Goal: Task Accomplishment & Management: Use online tool/utility

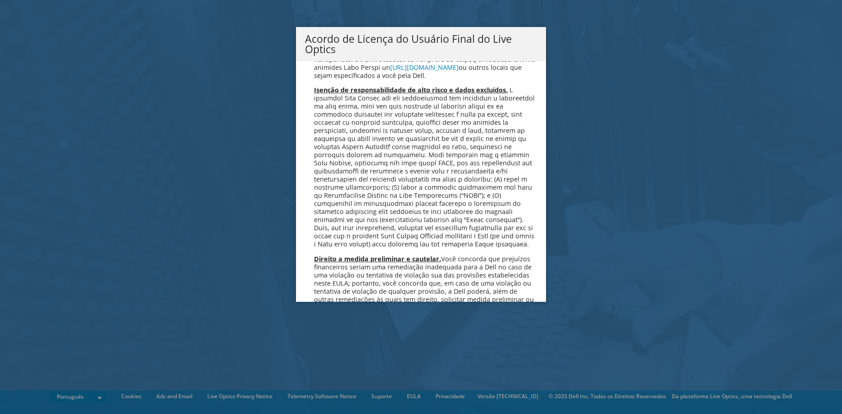
scroll to position [3498, 0]
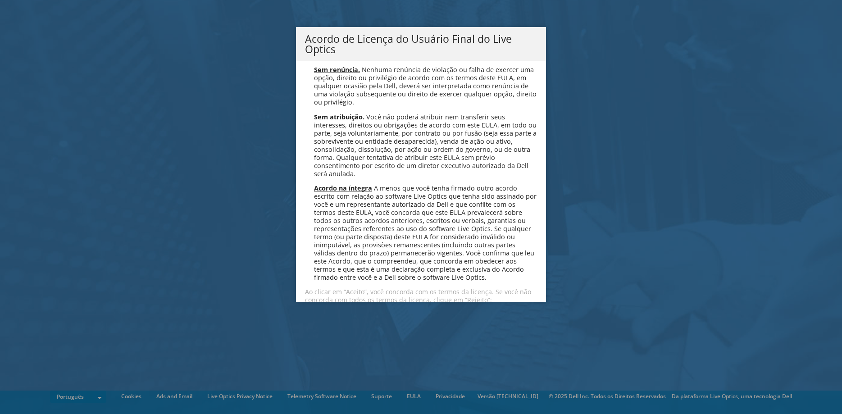
click at [332, 313] on link "Aceitar" at bounding box center [328, 324] width 47 height 22
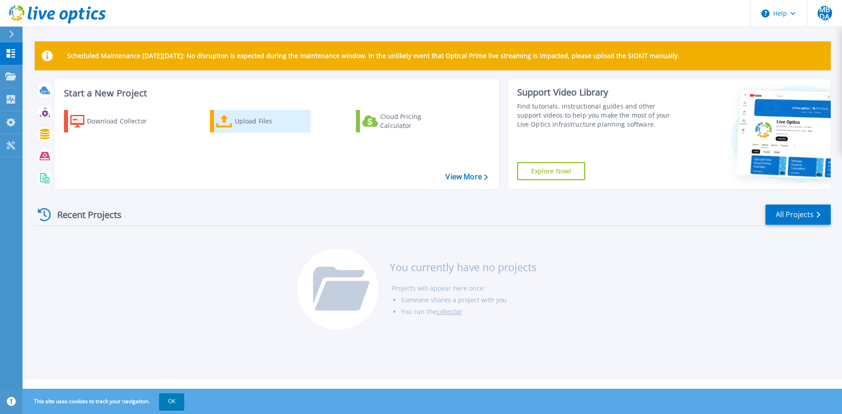
click at [239, 120] on div "Upload Files" at bounding box center [271, 121] width 72 height 18
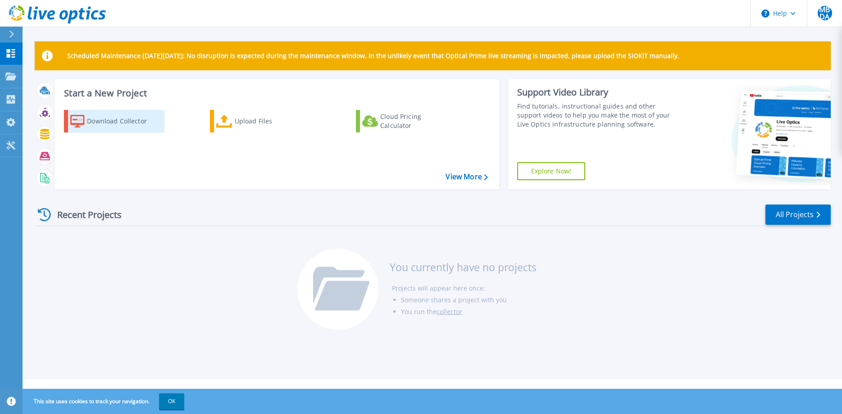
click at [115, 122] on div "Download Collector" at bounding box center [123, 121] width 72 height 18
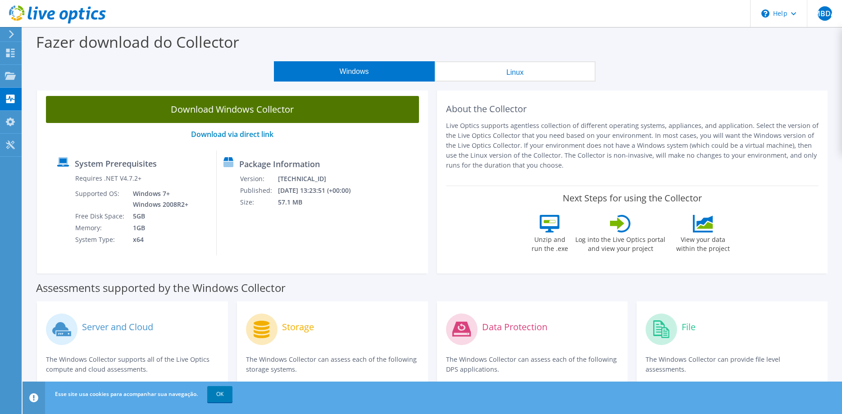
click at [270, 110] on link "Download Windows Collector" at bounding box center [232, 109] width 373 height 27
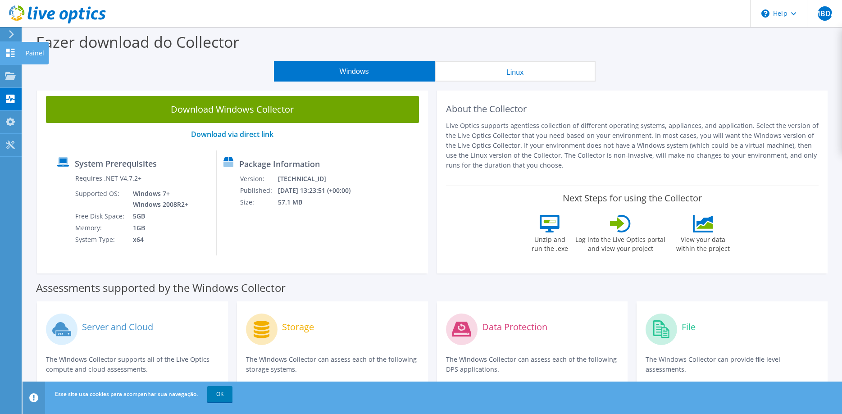
click at [13, 59] on div at bounding box center [10, 54] width 11 height 10
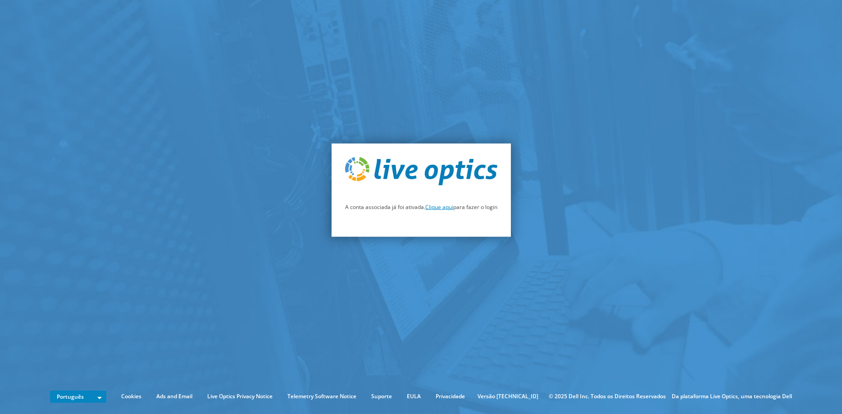
click at [440, 209] on link "Clique aqui" at bounding box center [439, 207] width 28 height 8
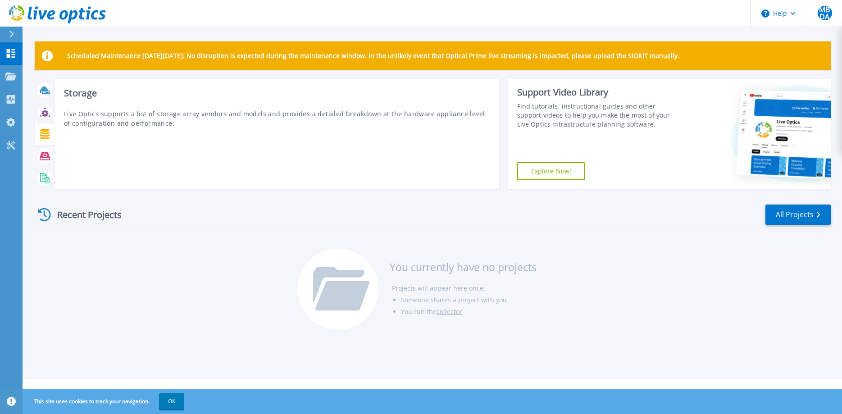
click at [47, 137] on icon at bounding box center [44, 134] width 9 height 10
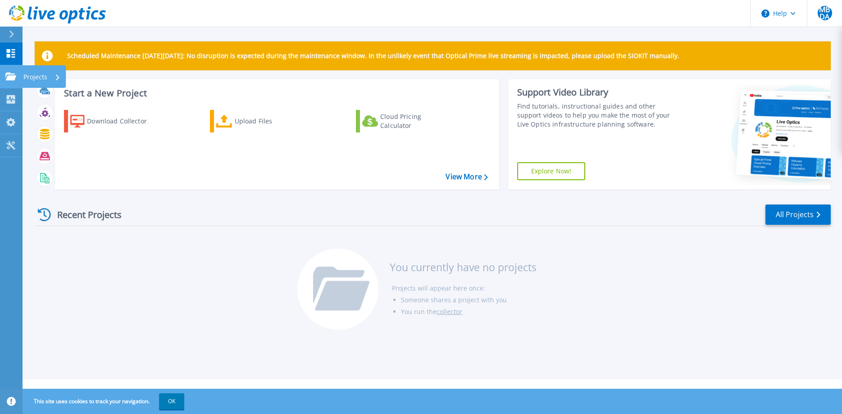
click at [12, 76] on icon at bounding box center [10, 77] width 11 height 8
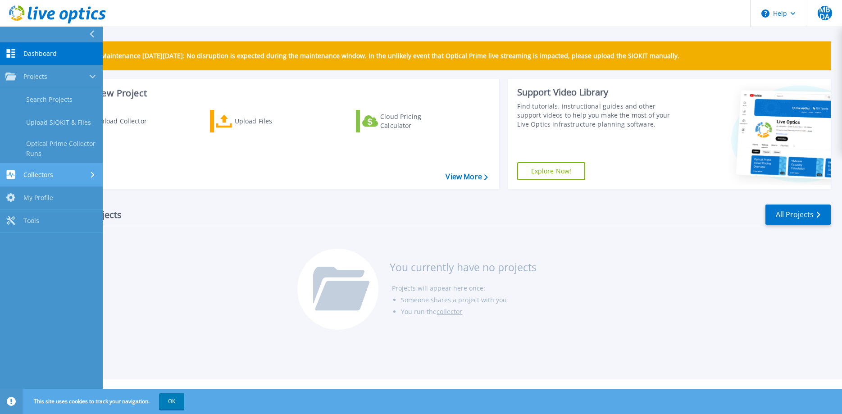
click at [51, 175] on span "Collectors" at bounding box center [38, 175] width 30 height 8
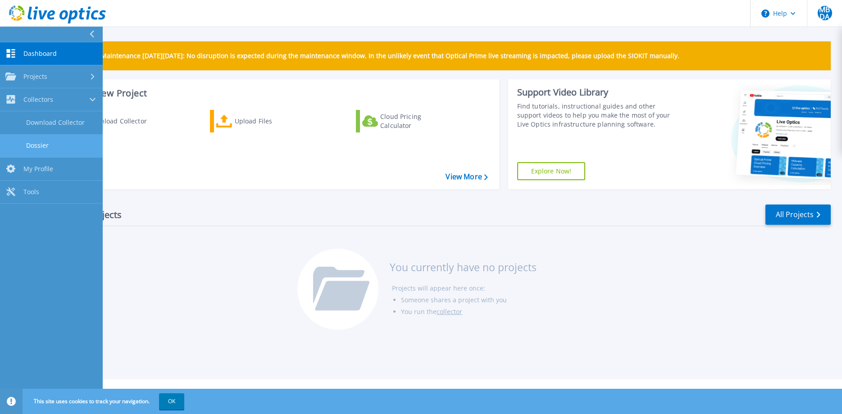
click at [46, 148] on link "Dossier" at bounding box center [51, 145] width 103 height 23
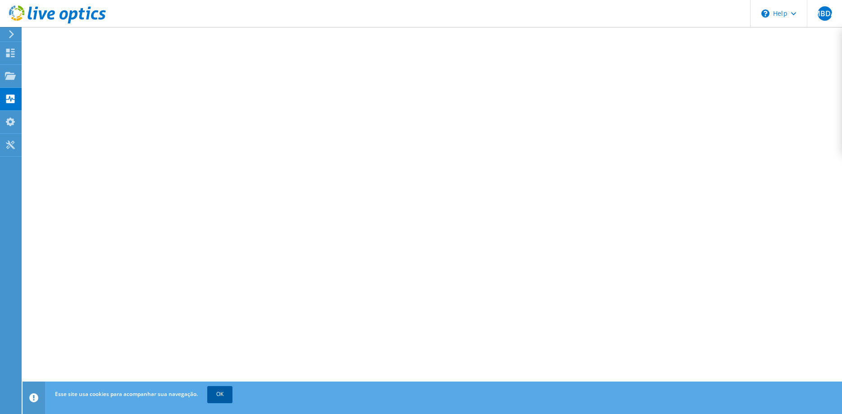
click at [220, 396] on link "OK" at bounding box center [219, 394] width 25 height 16
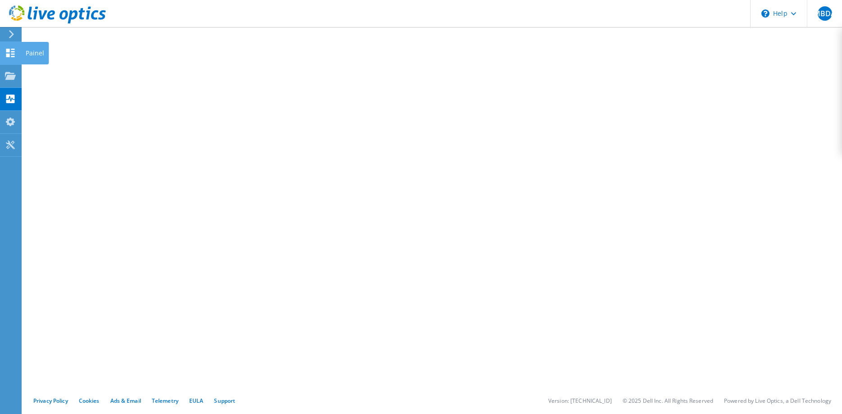
click at [14, 52] on use at bounding box center [10, 53] width 9 height 9
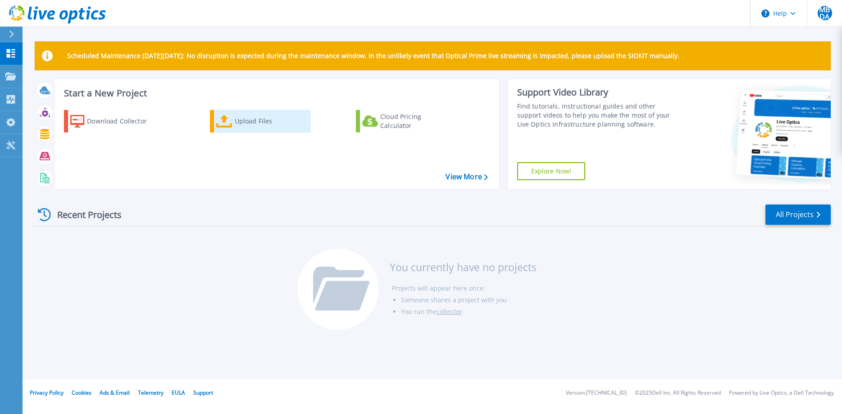
click at [251, 123] on div "Upload Files" at bounding box center [271, 121] width 72 height 18
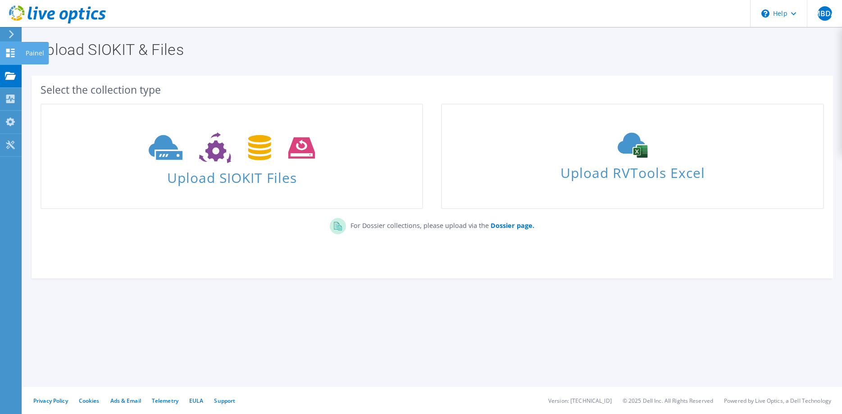
click at [13, 51] on icon at bounding box center [10, 53] width 11 height 9
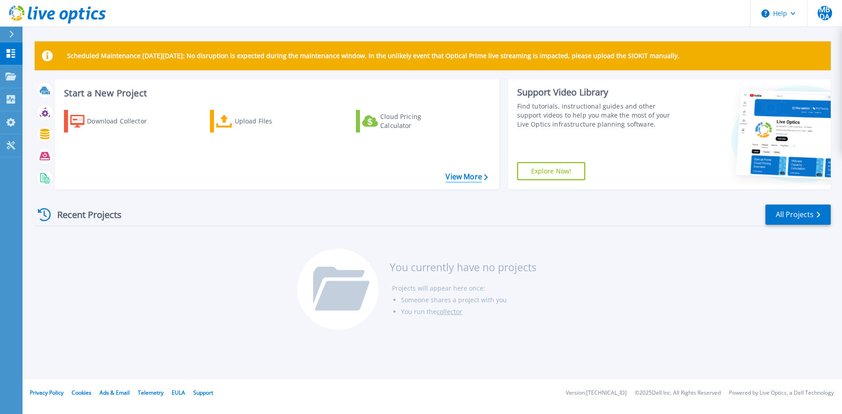
click at [468, 179] on link "View More" at bounding box center [467, 177] width 42 height 9
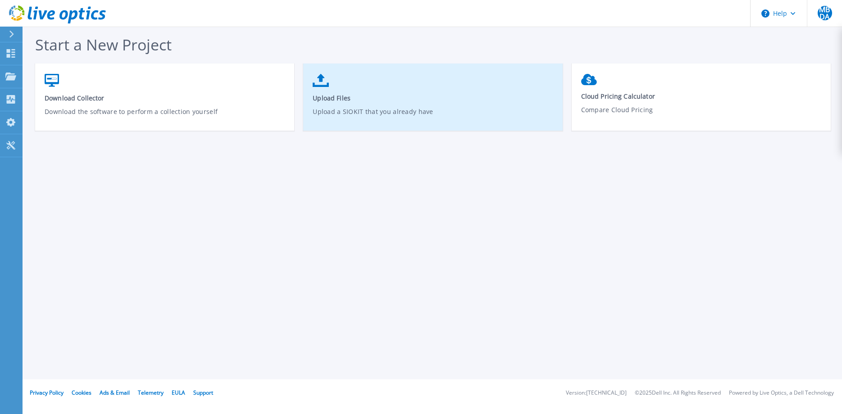
click at [358, 114] on p "Upload a SIOKIT that you already have" at bounding box center [433, 117] width 241 height 21
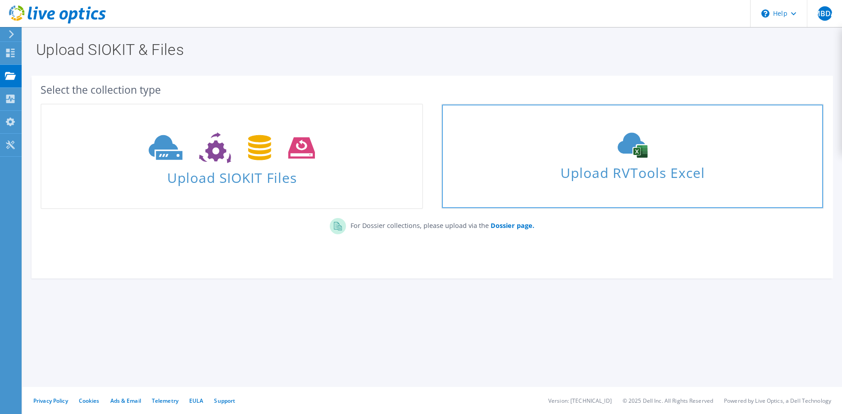
click at [618, 165] on span "Upload RVTools Excel" at bounding box center [632, 170] width 381 height 19
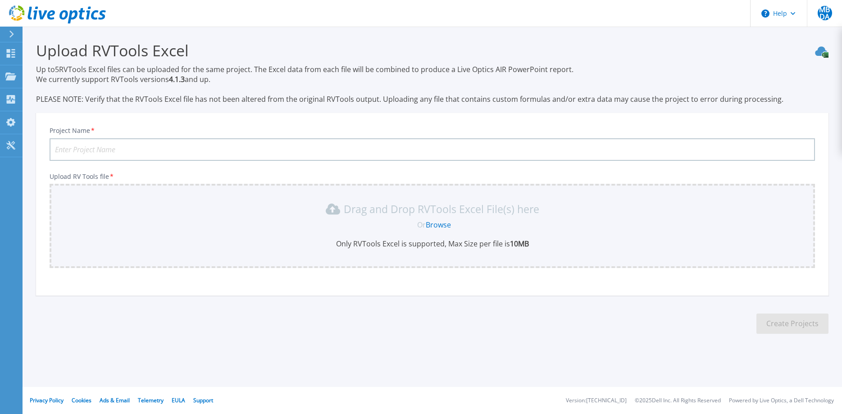
click at [444, 224] on link "Browse" at bounding box center [438, 225] width 25 height 10
click at [11, 124] on icon at bounding box center [10, 122] width 9 height 9
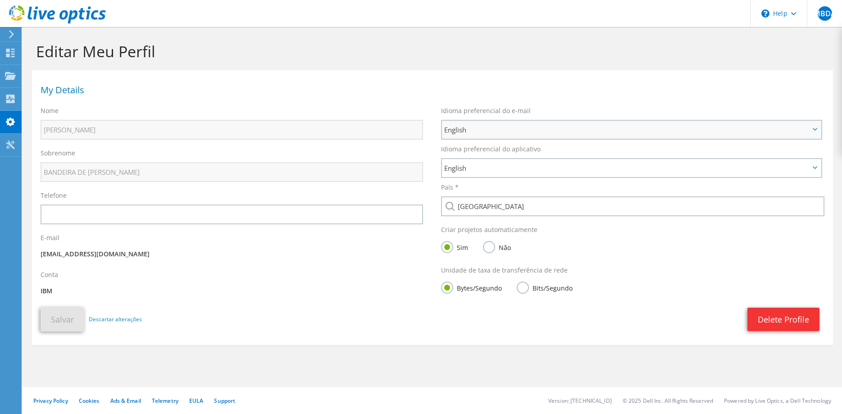
click at [490, 130] on span "English" at bounding box center [627, 129] width 366 height 11
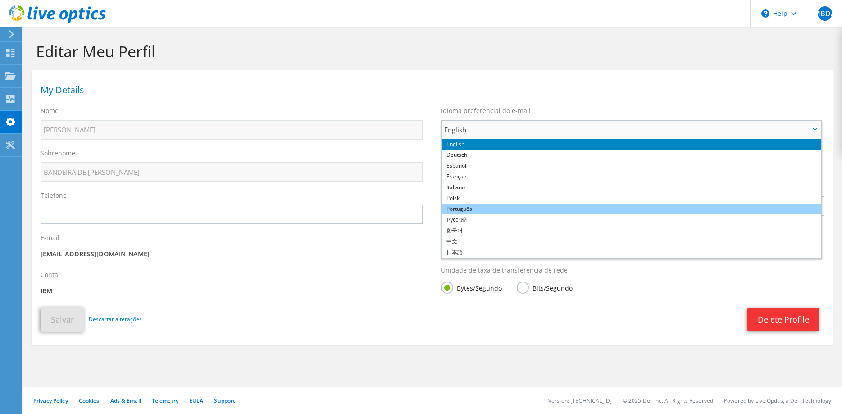
click at [494, 212] on li "Português" at bounding box center [631, 209] width 379 height 11
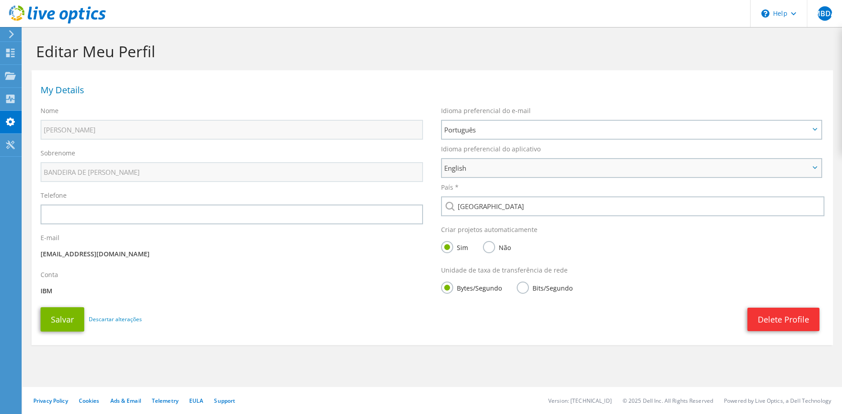
click at [496, 165] on span "English" at bounding box center [627, 168] width 366 height 11
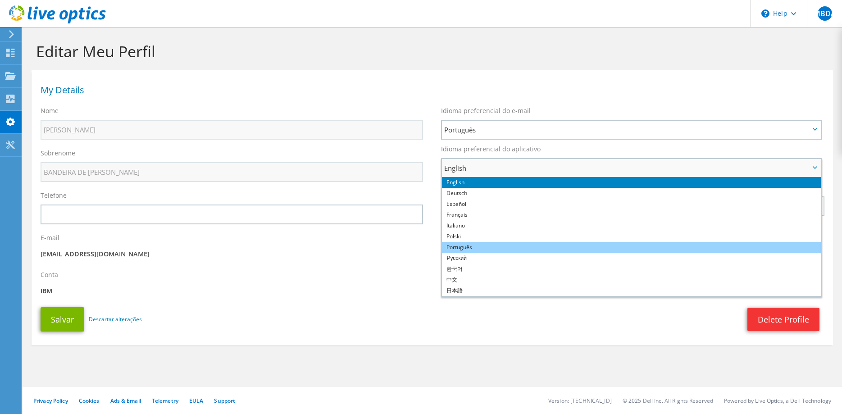
click at [479, 248] on li "Português" at bounding box center [631, 247] width 379 height 11
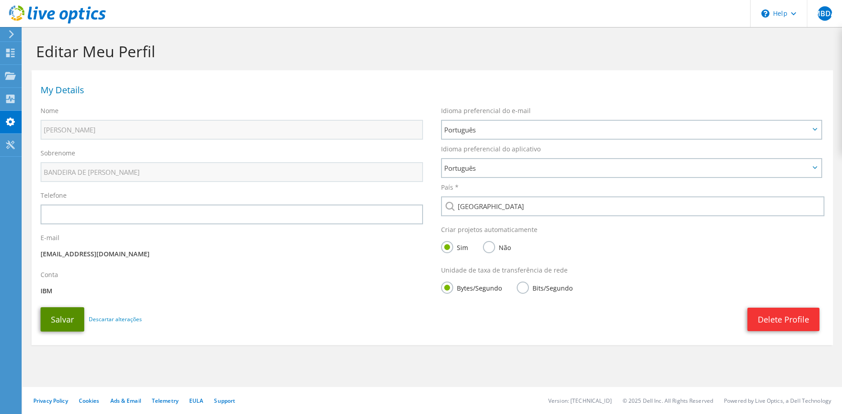
click at [69, 320] on button "Salvar" at bounding box center [63, 319] width 44 height 24
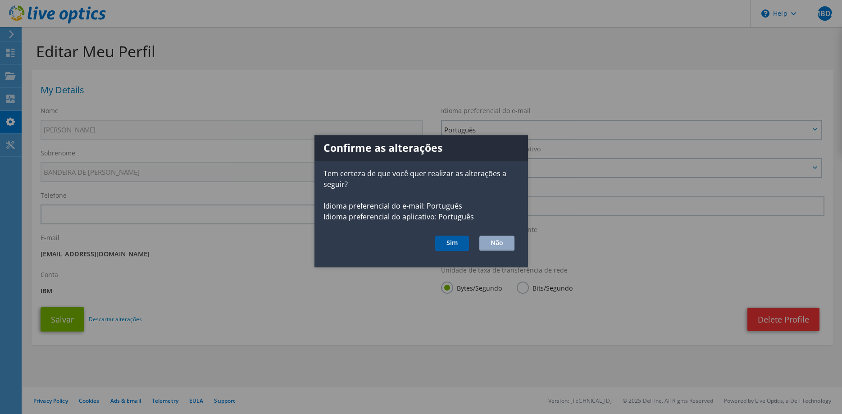
click at [450, 243] on button "Sim" at bounding box center [452, 243] width 34 height 15
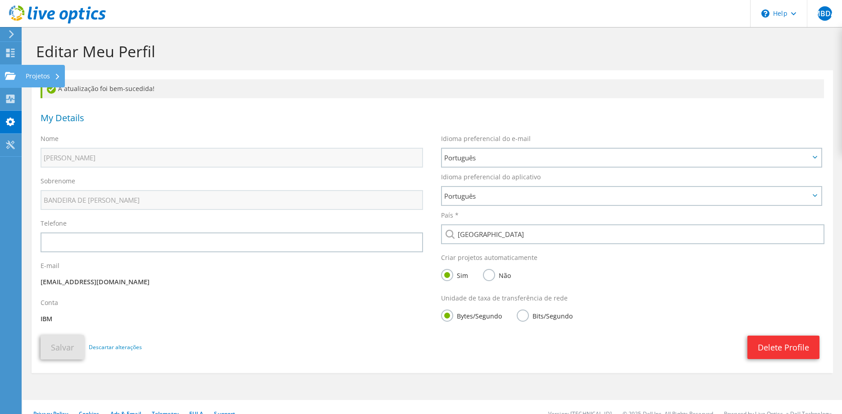
click at [14, 76] on use at bounding box center [10, 76] width 11 height 8
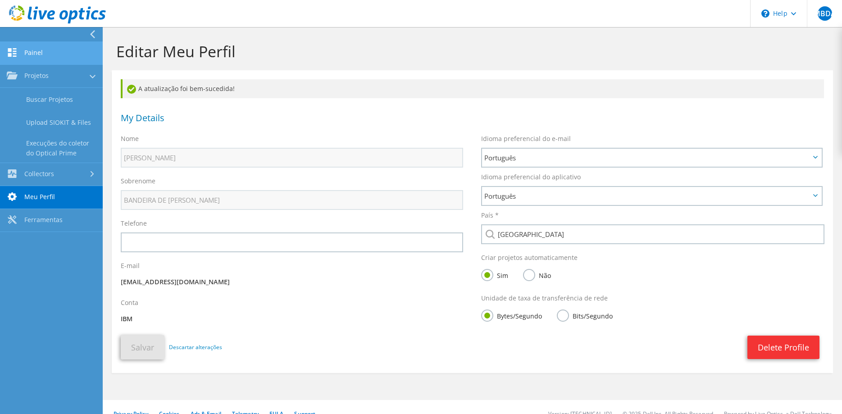
click at [37, 57] on link "Painel" at bounding box center [51, 53] width 103 height 23
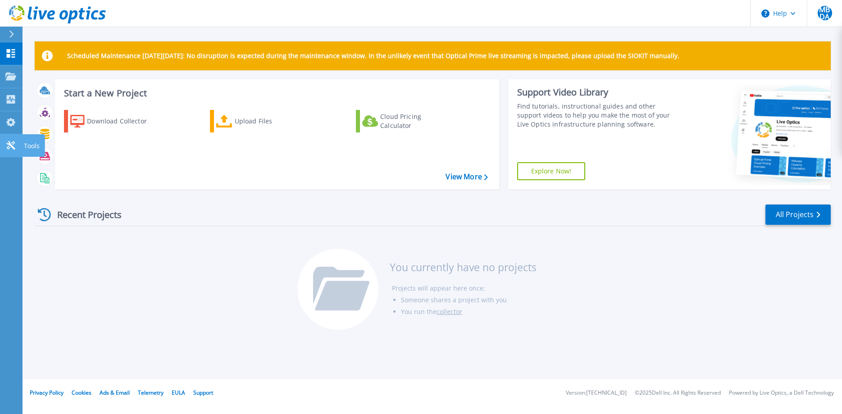
click at [10, 145] on icon at bounding box center [10, 145] width 9 height 9
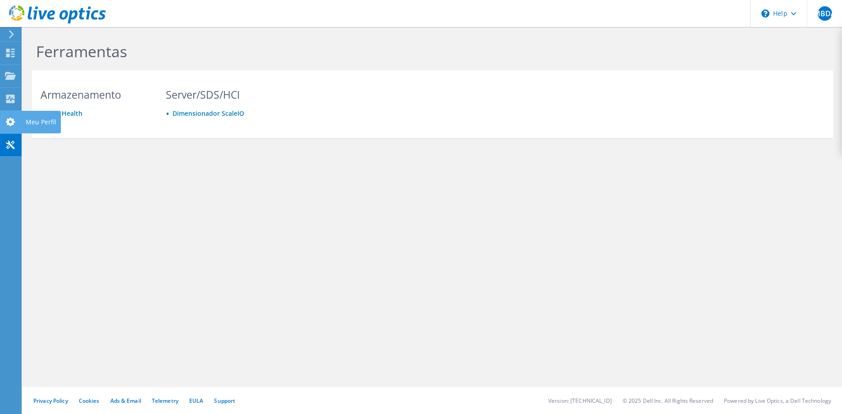
click at [9, 126] on div at bounding box center [10, 123] width 11 height 10
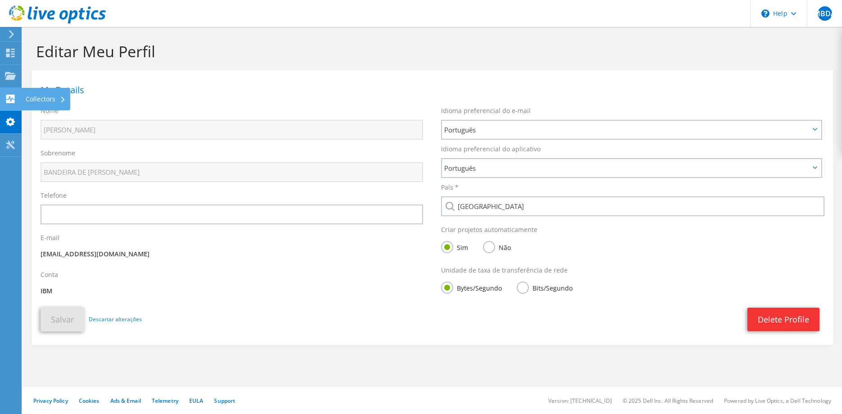
drag, startPoint x: 0, startPoint y: 0, endPoint x: 9, endPoint y: 98, distance: 98.2
click at [9, 98] on use at bounding box center [10, 99] width 9 height 9
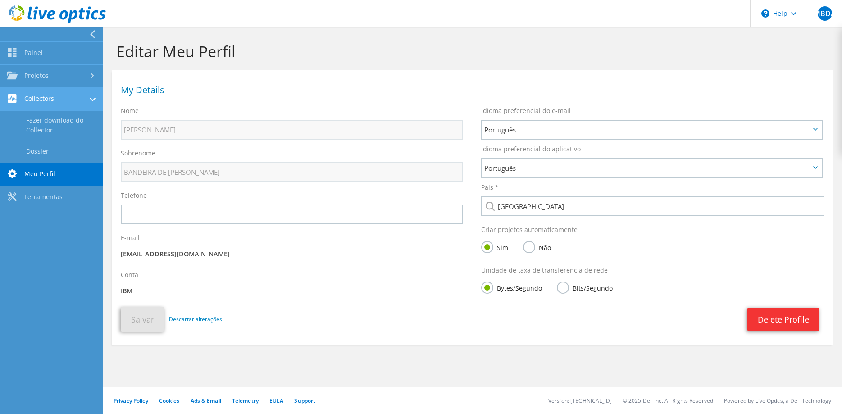
click at [39, 100] on link "Collectors" at bounding box center [51, 99] width 103 height 23
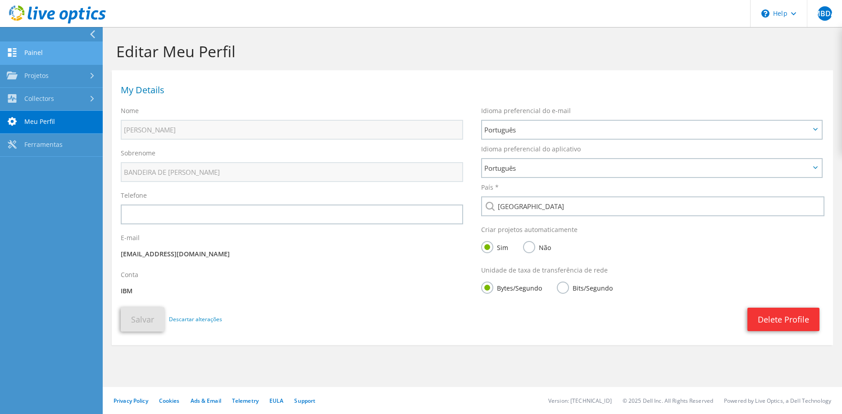
click at [40, 52] on link "Painel" at bounding box center [51, 53] width 103 height 23
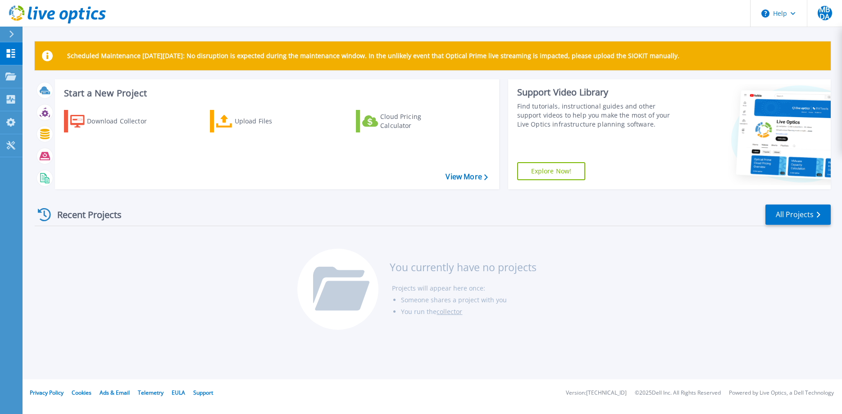
click at [553, 172] on link "Explore Now!" at bounding box center [551, 171] width 69 height 18
click at [467, 180] on link "View More" at bounding box center [467, 177] width 42 height 9
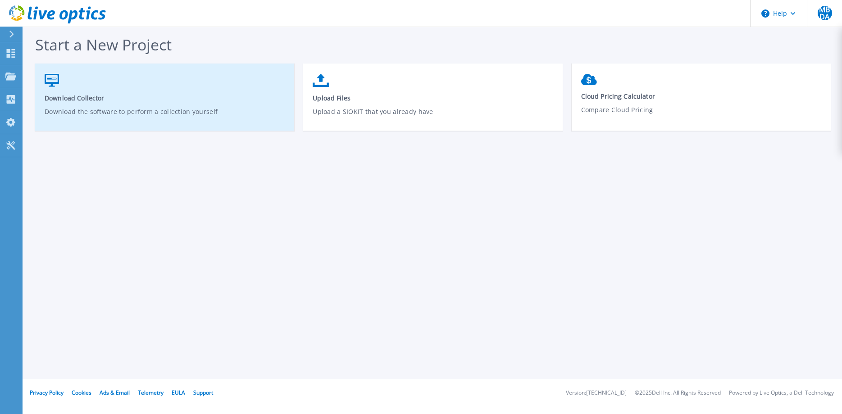
click at [159, 113] on p "Download the software to perform a collection yourself" at bounding box center [165, 117] width 241 height 21
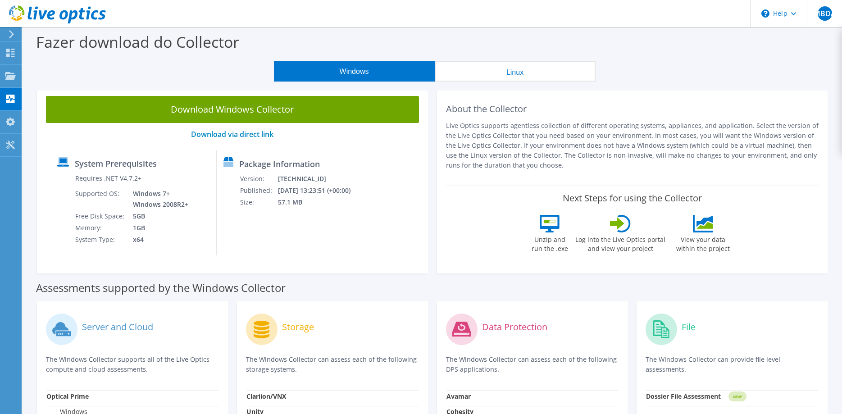
click at [736, 234] on label "View your data within the project" at bounding box center [703, 243] width 65 height 21
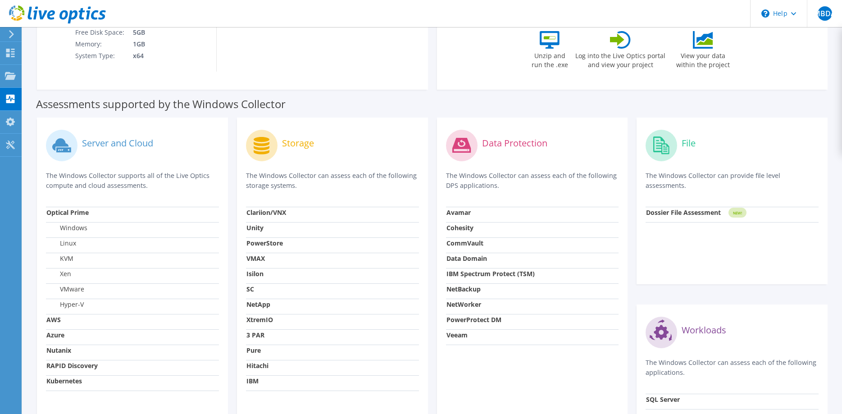
scroll to position [230, 0]
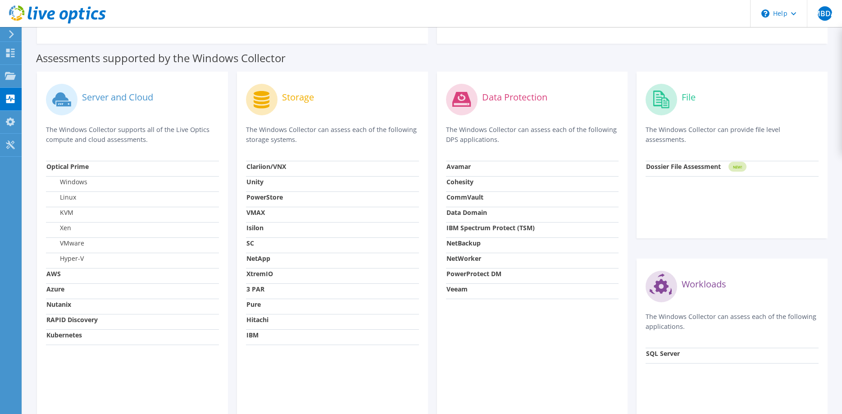
click at [258, 336] on strong "IBM" at bounding box center [253, 335] width 12 height 9
click at [266, 317] on strong "Hitachi" at bounding box center [258, 320] width 22 height 9
click at [260, 305] on strong "Pure" at bounding box center [254, 304] width 14 height 9
click at [264, 291] on strong "3 PAR" at bounding box center [256, 289] width 18 height 9
click at [264, 170] on strong "Clariion/VNX" at bounding box center [267, 166] width 40 height 9
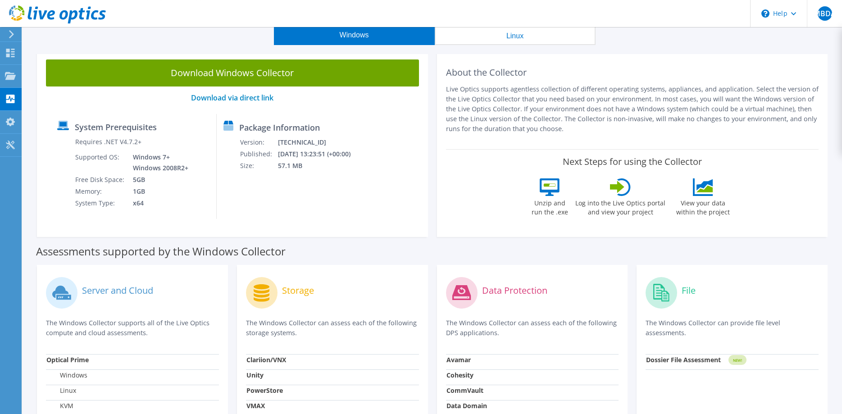
scroll to position [0, 0]
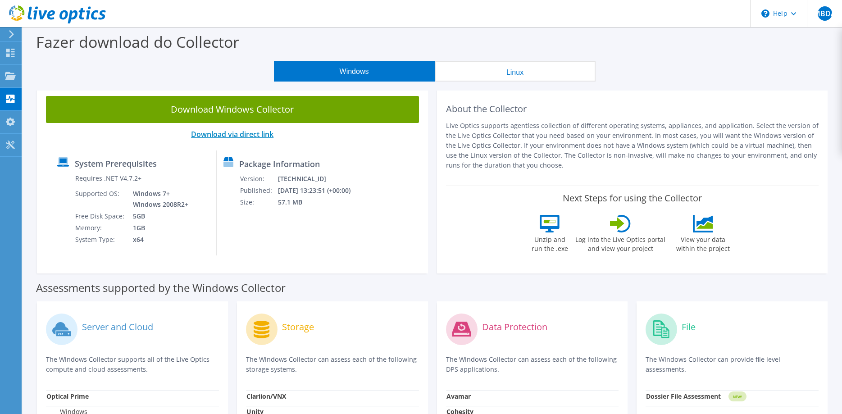
click at [244, 135] on link "Download via direct link" at bounding box center [232, 134] width 82 height 10
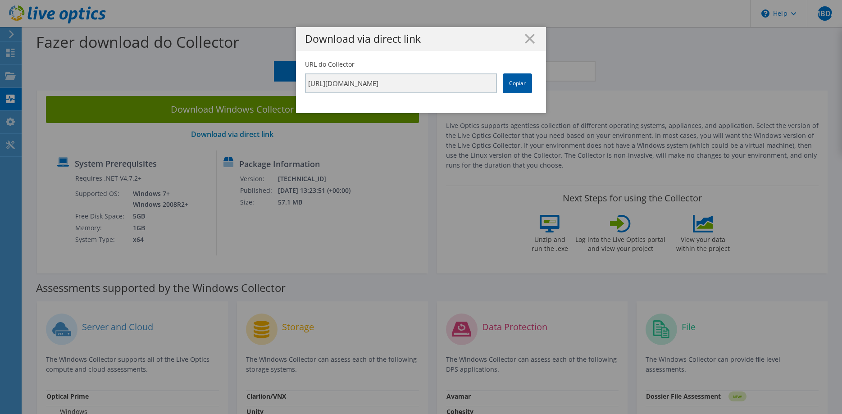
click at [517, 88] on link "Copiar" at bounding box center [517, 83] width 29 height 20
click at [530, 38] on line at bounding box center [530, 38] width 9 height 9
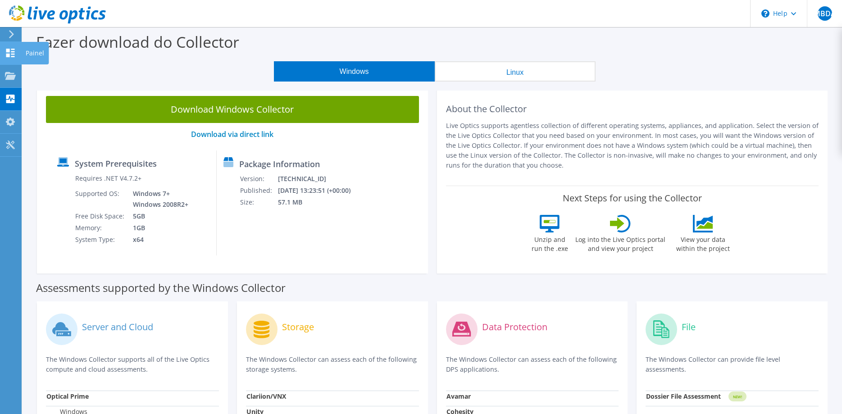
click at [11, 50] on icon at bounding box center [10, 53] width 11 height 9
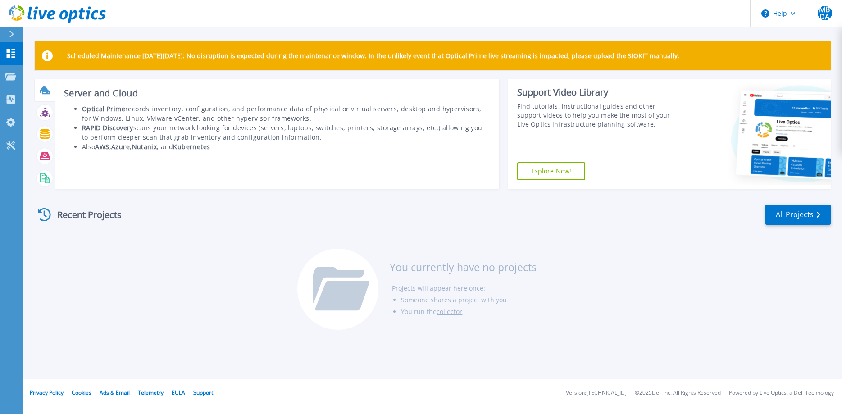
click at [41, 92] on icon at bounding box center [44, 90] width 9 height 7
click at [41, 91] on icon at bounding box center [44, 90] width 9 height 7
click at [42, 89] on icon at bounding box center [44, 90] width 9 height 7
